Goal: Task Accomplishment & Management: Use online tool/utility

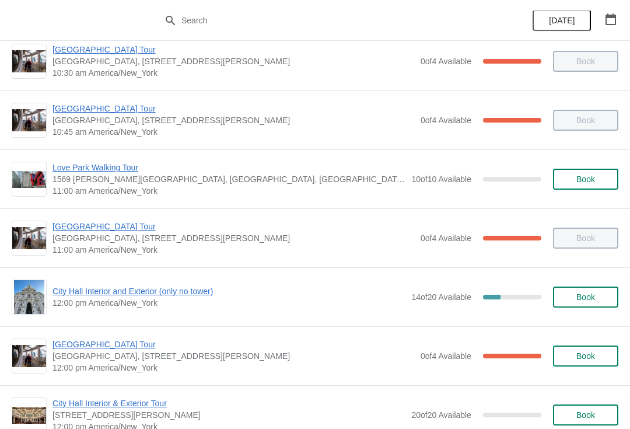
scroll to position [312, 0]
click at [146, 289] on span "City Hall Interior and Exterior (only no tower)" at bounding box center [229, 291] width 353 height 12
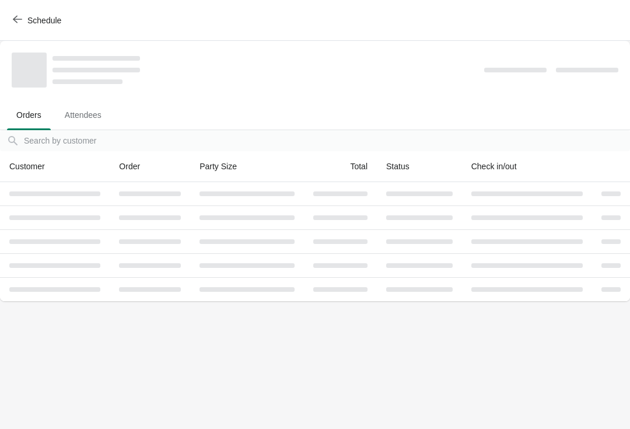
scroll to position [0, 0]
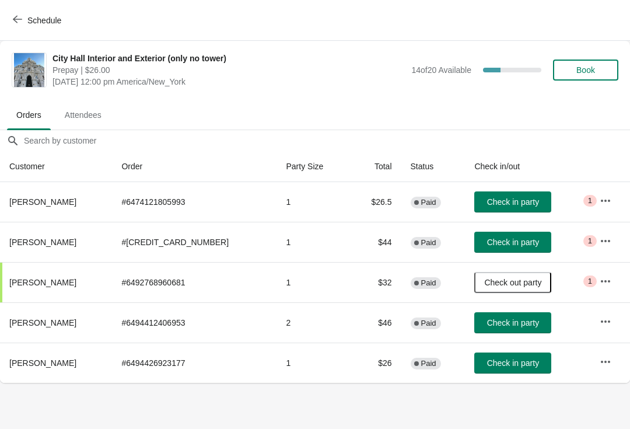
click at [604, 72] on span "Book" at bounding box center [586, 69] width 44 height 9
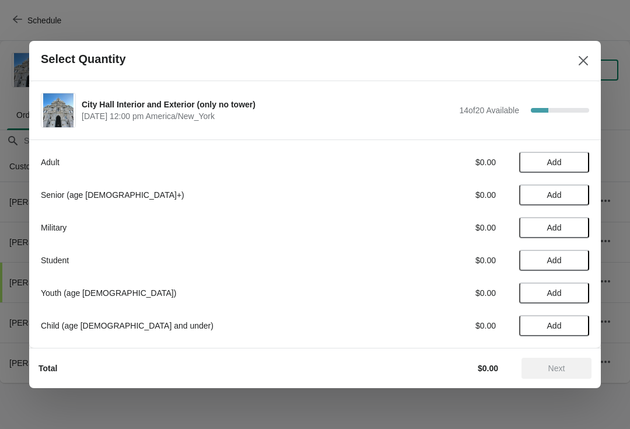
click at [543, 160] on span "Add" at bounding box center [554, 162] width 49 height 9
click at [561, 371] on span "Next" at bounding box center [556, 368] width 17 height 9
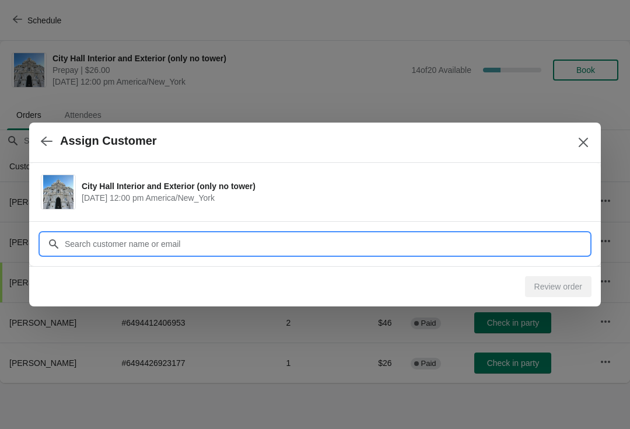
click at [501, 245] on input "Customer" at bounding box center [326, 243] width 525 height 21
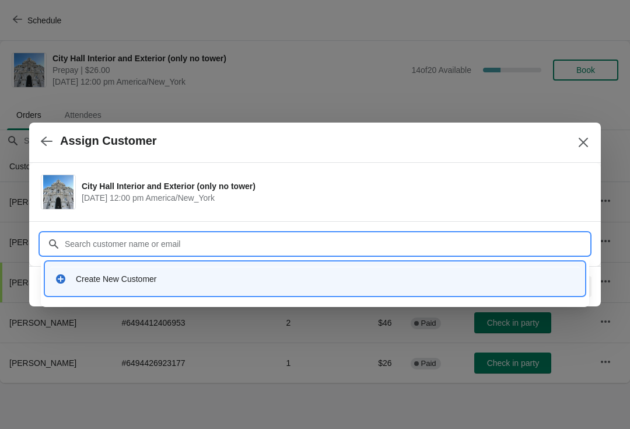
click at [399, 278] on div "Create New Customer" at bounding box center [325, 279] width 499 height 12
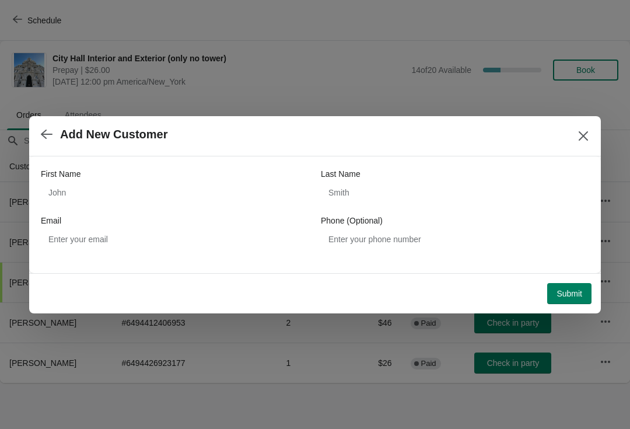
click at [267, 209] on div "First Name Last Name Email Phone (Optional)" at bounding box center [315, 209] width 548 height 82
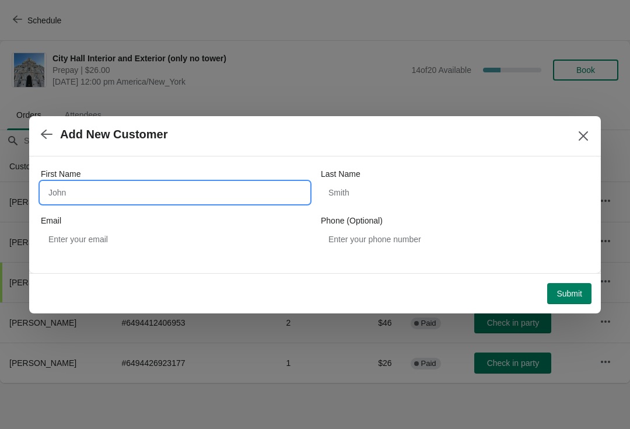
click at [299, 189] on input "First Name" at bounding box center [175, 192] width 268 height 21
type input "Arpoad"
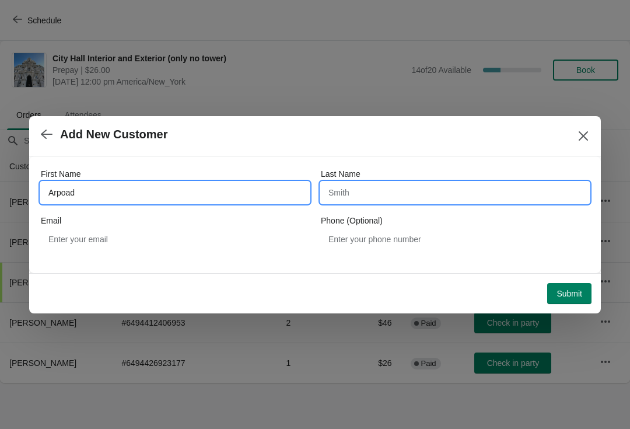
click at [449, 193] on input "Last Name" at bounding box center [455, 192] width 268 height 21
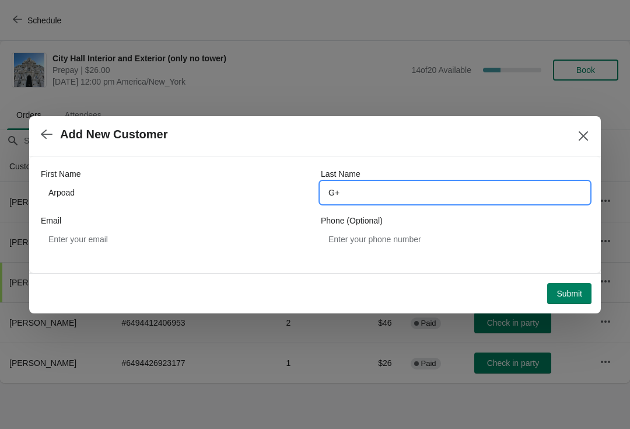
type input "G"
type input "Horvath"
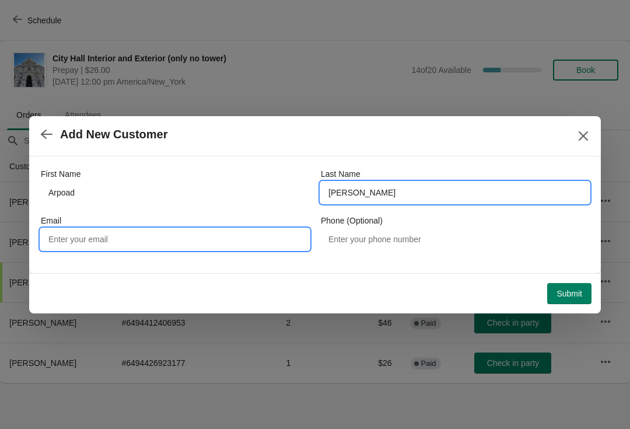
click at [270, 231] on input "Email" at bounding box center [175, 239] width 268 height 21
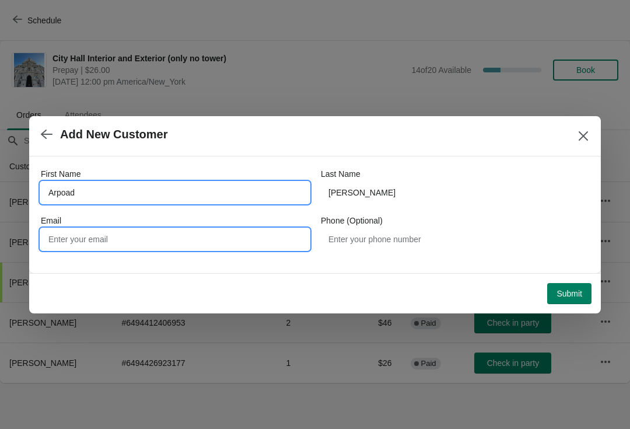
click at [140, 186] on input "Arpoad" at bounding box center [175, 192] width 268 height 21
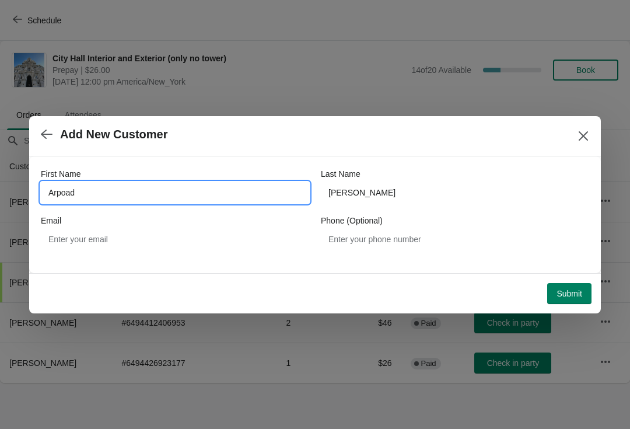
click at [68, 186] on input "Arpoad" at bounding box center [175, 192] width 268 height 21
click at [267, 193] on input "Arpoad" at bounding box center [175, 192] width 268 height 21
type input "Arpad"
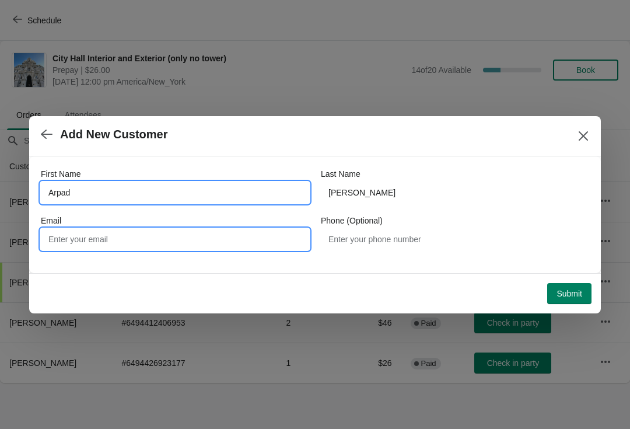
click at [254, 240] on input "Email" at bounding box center [175, 239] width 268 height 21
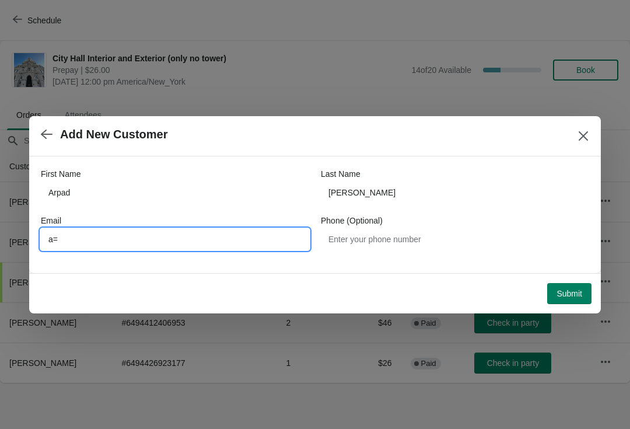
type input "a"
type input "Horvath.arpad.1987@gmail.com"
click at [577, 289] on span "Submit" at bounding box center [570, 293] width 26 height 9
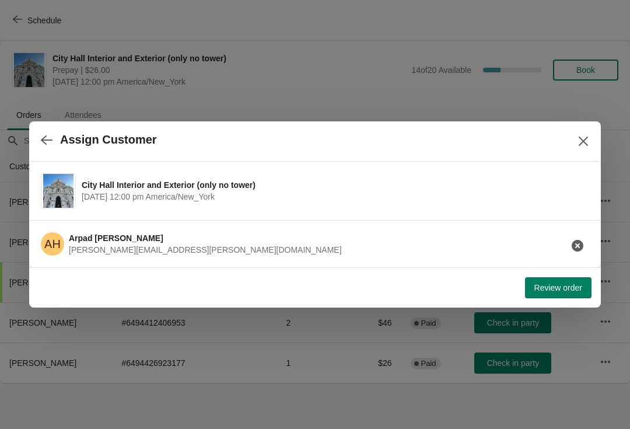
click at [552, 293] on button "Review order" at bounding box center [558, 287] width 67 height 21
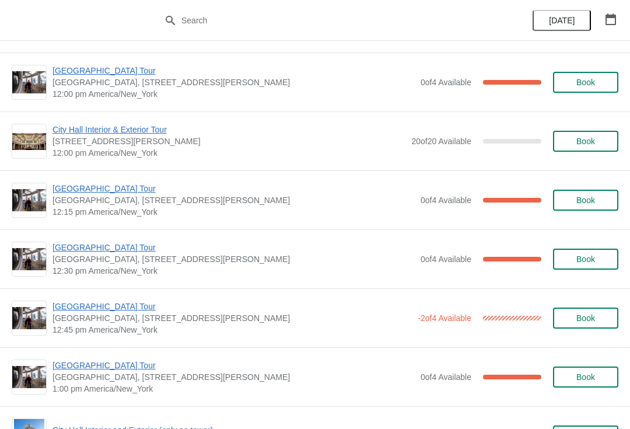
scroll to position [666, 0]
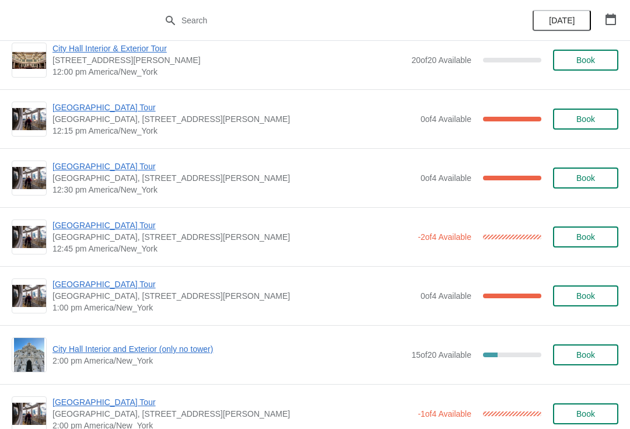
click at [114, 288] on span "[GEOGRAPHIC_DATA] Tour" at bounding box center [234, 284] width 362 height 12
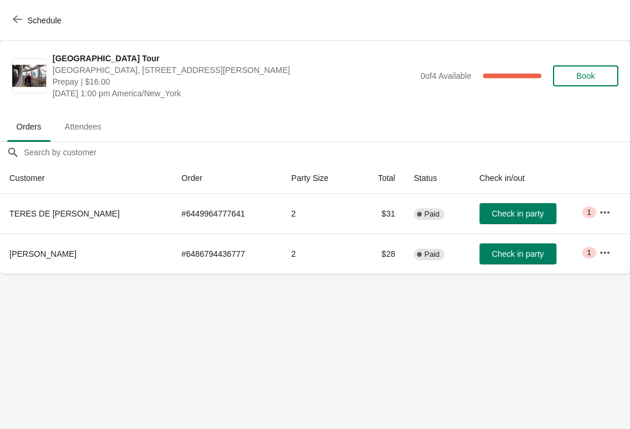
click at [538, 213] on span "Check in party" at bounding box center [518, 213] width 52 height 9
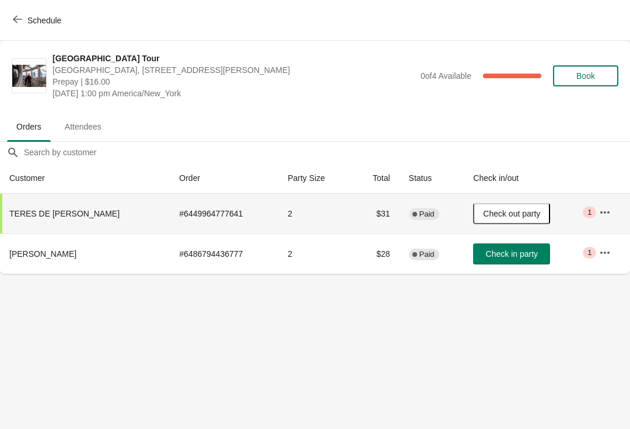
click at [30, 29] on button "Schedule" at bounding box center [38, 20] width 65 height 21
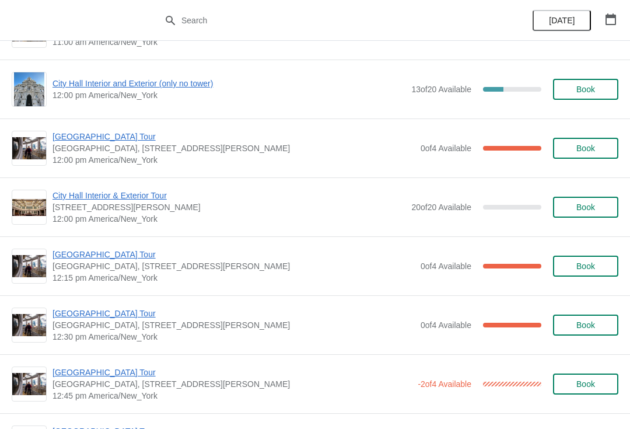
scroll to position [525, 0]
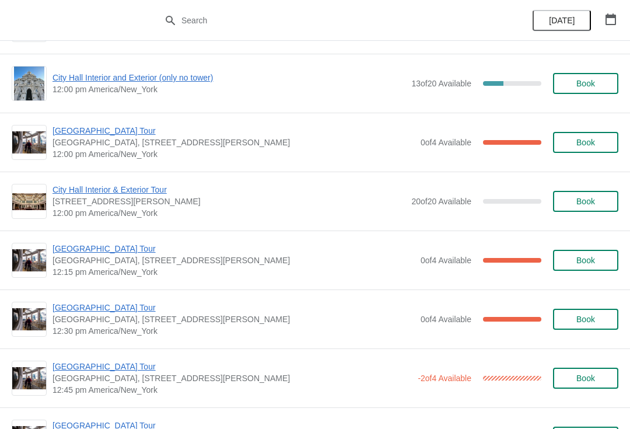
click at [102, 250] on span "[GEOGRAPHIC_DATA] Tour" at bounding box center [234, 249] width 362 height 12
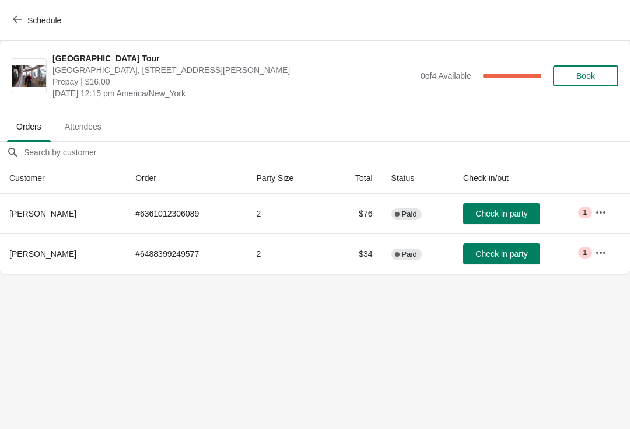
click at [519, 209] on span "Check in party" at bounding box center [502, 213] width 52 height 9
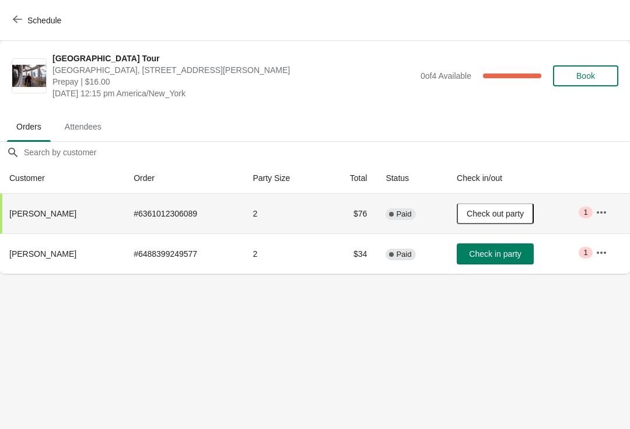
click at [25, 18] on span "Schedule" at bounding box center [38, 20] width 46 height 11
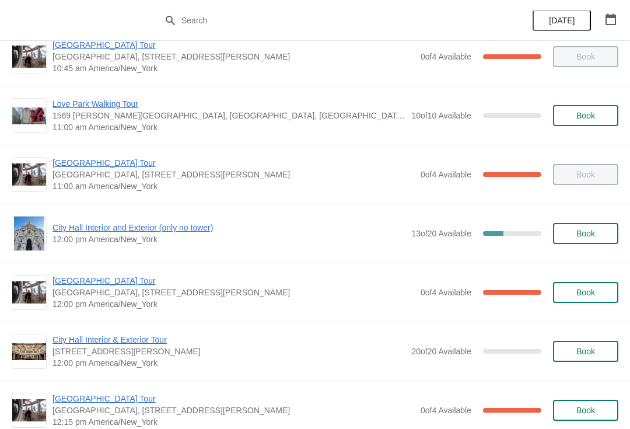
scroll to position [376, 0]
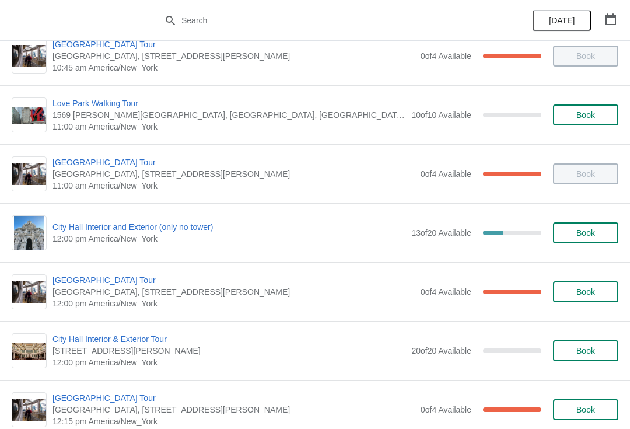
click at [75, 222] on span "City Hall Interior and Exterior (only no tower)" at bounding box center [229, 227] width 353 height 12
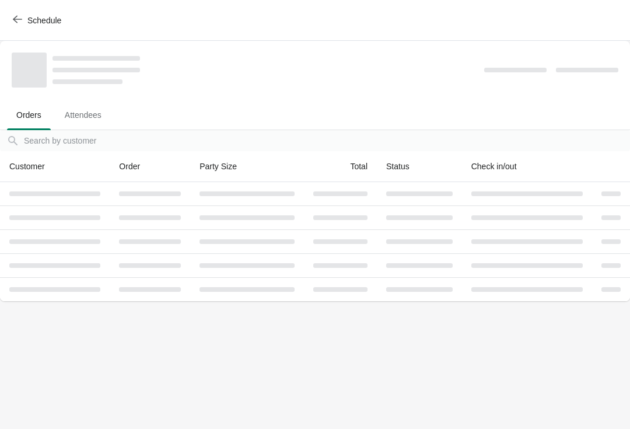
scroll to position [0, 0]
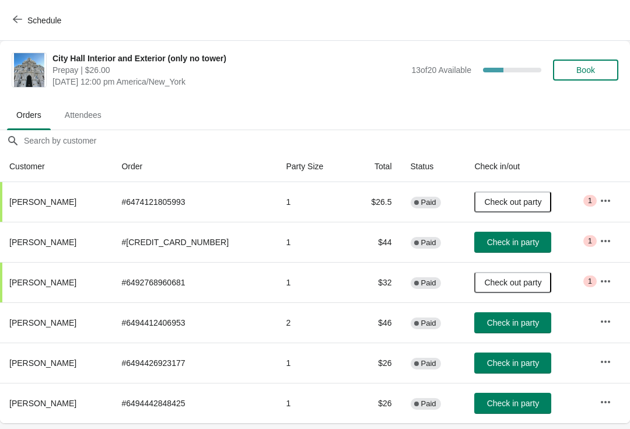
click at [487, 237] on span "Check in party" at bounding box center [513, 241] width 52 height 9
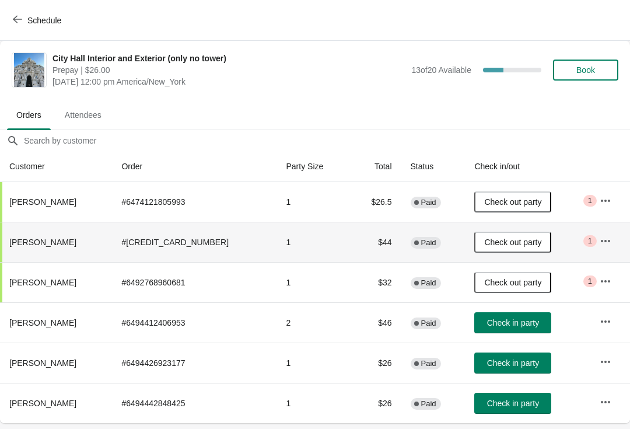
click at [27, 26] on button "Schedule" at bounding box center [38, 20] width 65 height 21
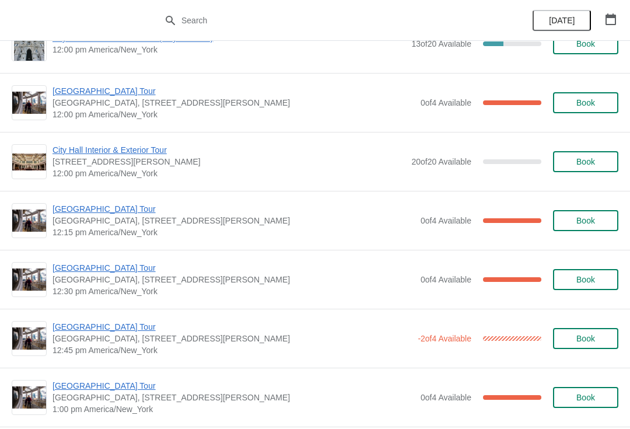
scroll to position [564, 0]
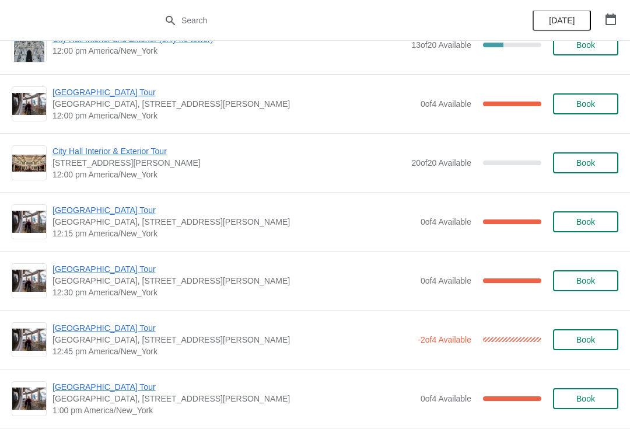
click at [124, 208] on span "[GEOGRAPHIC_DATA] Tour" at bounding box center [234, 210] width 362 height 12
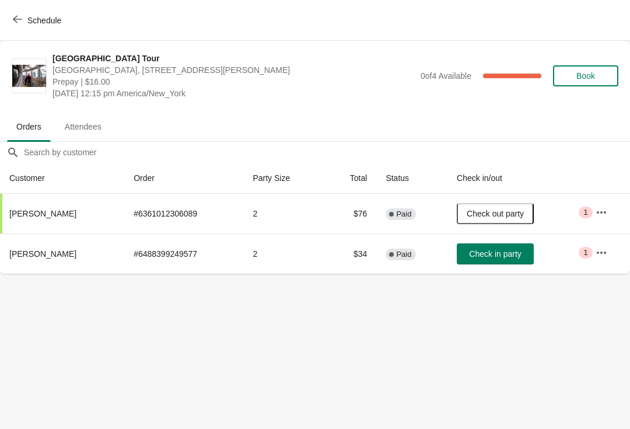
scroll to position [0, 0]
click at [35, 20] on span "Schedule" at bounding box center [44, 20] width 34 height 9
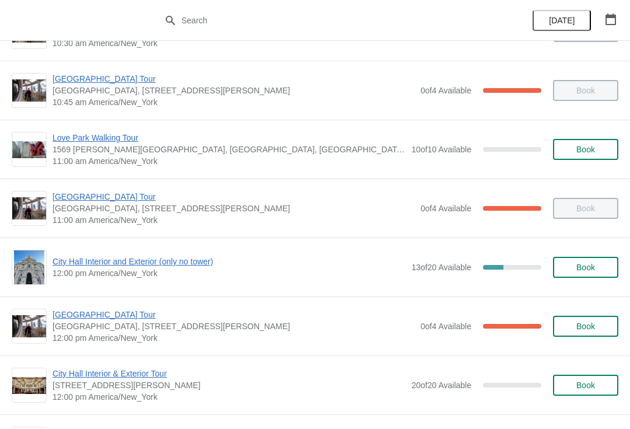
scroll to position [365, 0]
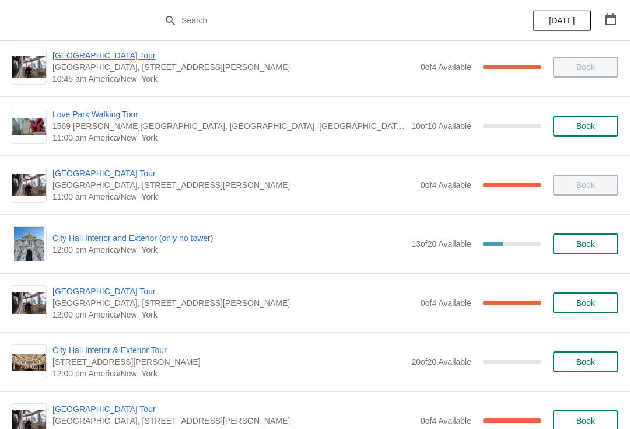
click at [114, 278] on div "[GEOGRAPHIC_DATA] [GEOGRAPHIC_DATA], [STREET_ADDRESS][PERSON_NAME] 12:00 pm [GE…" at bounding box center [315, 302] width 630 height 59
click at [95, 296] on span "[GEOGRAPHIC_DATA] Tour" at bounding box center [234, 291] width 362 height 12
